Goal: Information Seeking & Learning: Learn about a topic

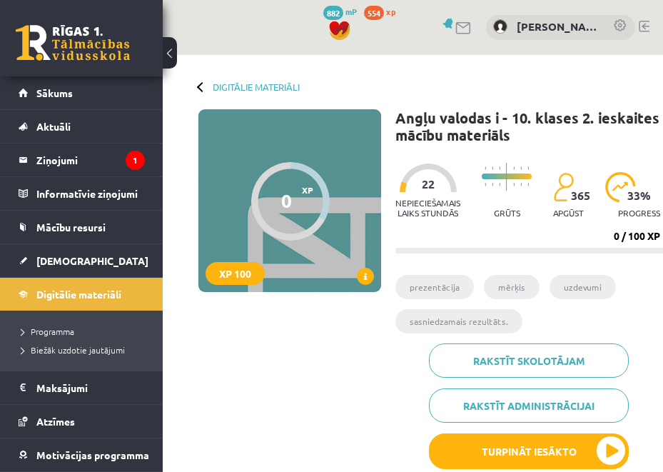
scroll to position [339, 0]
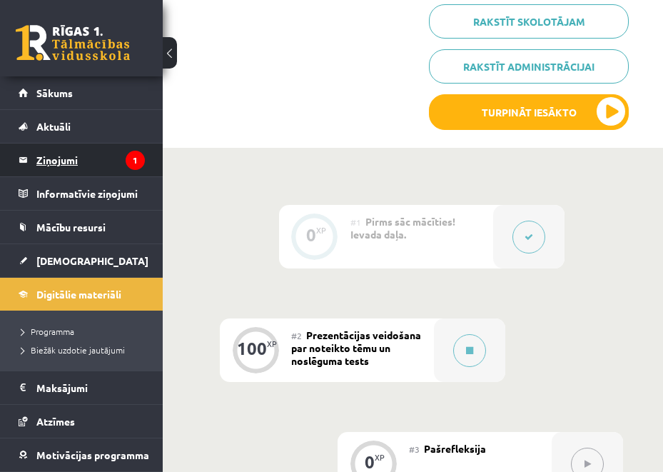
click at [76, 148] on legend "Ziņojumi 1" at bounding box center [90, 159] width 109 height 33
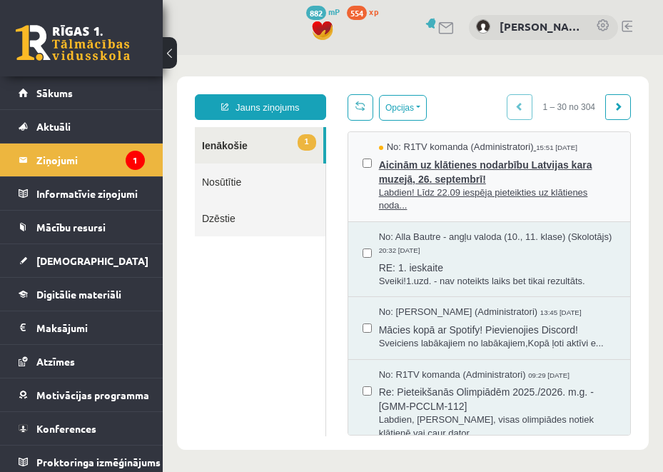
click at [441, 177] on span "Aicinām uz klātienes nodarbību Latvijas kara muzejā, 26. septembrī!" at bounding box center [497, 170] width 237 height 32
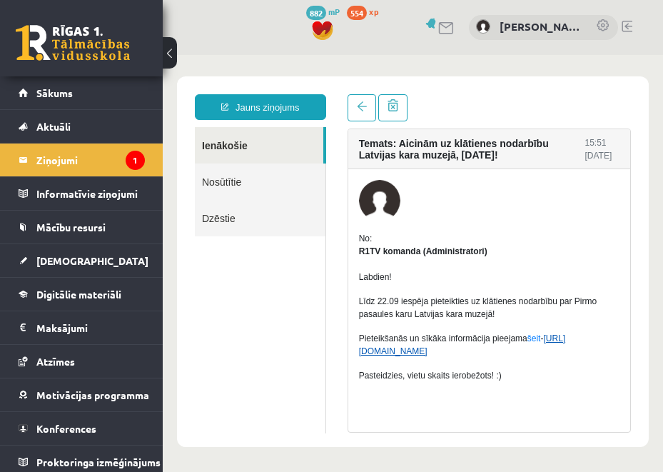
click at [449, 354] on link "[URL][DOMAIN_NAME]" at bounding box center [462, 344] width 207 height 23
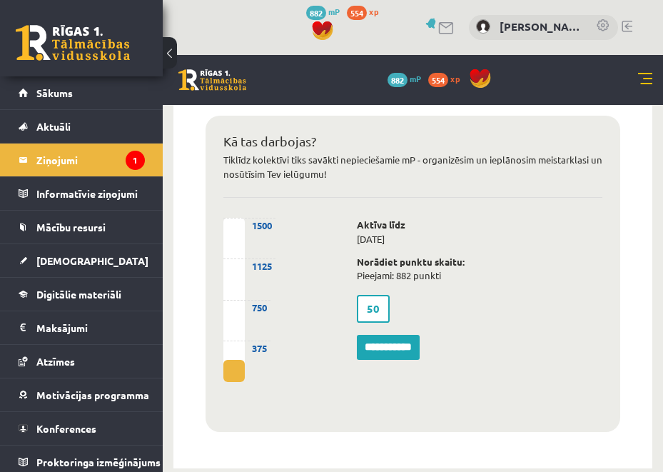
scroll to position [847, 0]
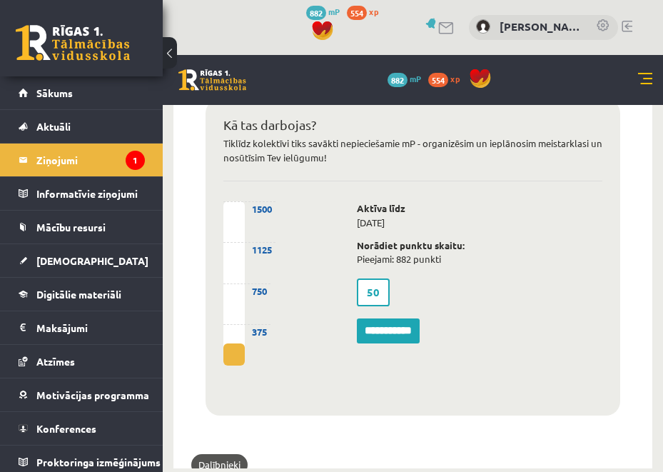
click at [373, 286] on label "50" at bounding box center [373, 292] width 33 height 28
click at [370, 289] on label "50" at bounding box center [373, 292] width 33 height 28
click at [382, 293] on label "50" at bounding box center [373, 292] width 33 height 28
drag, startPoint x: 382, startPoint y: 293, endPoint x: 338, endPoint y: 289, distance: 44.5
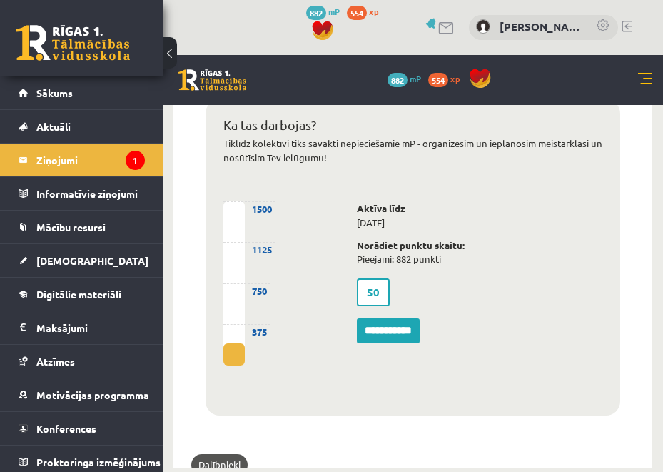
click at [338, 289] on div "**********" at bounding box center [413, 299] width 400 height 196
click at [420, 286] on div "50" at bounding box center [389, 292] width 86 height 35
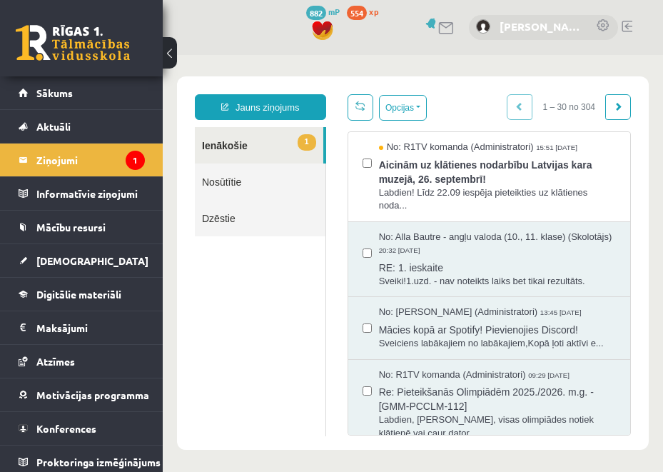
scroll to position [0, 0]
